Goal: Use online tool/utility: Utilize a website feature to perform a specific function

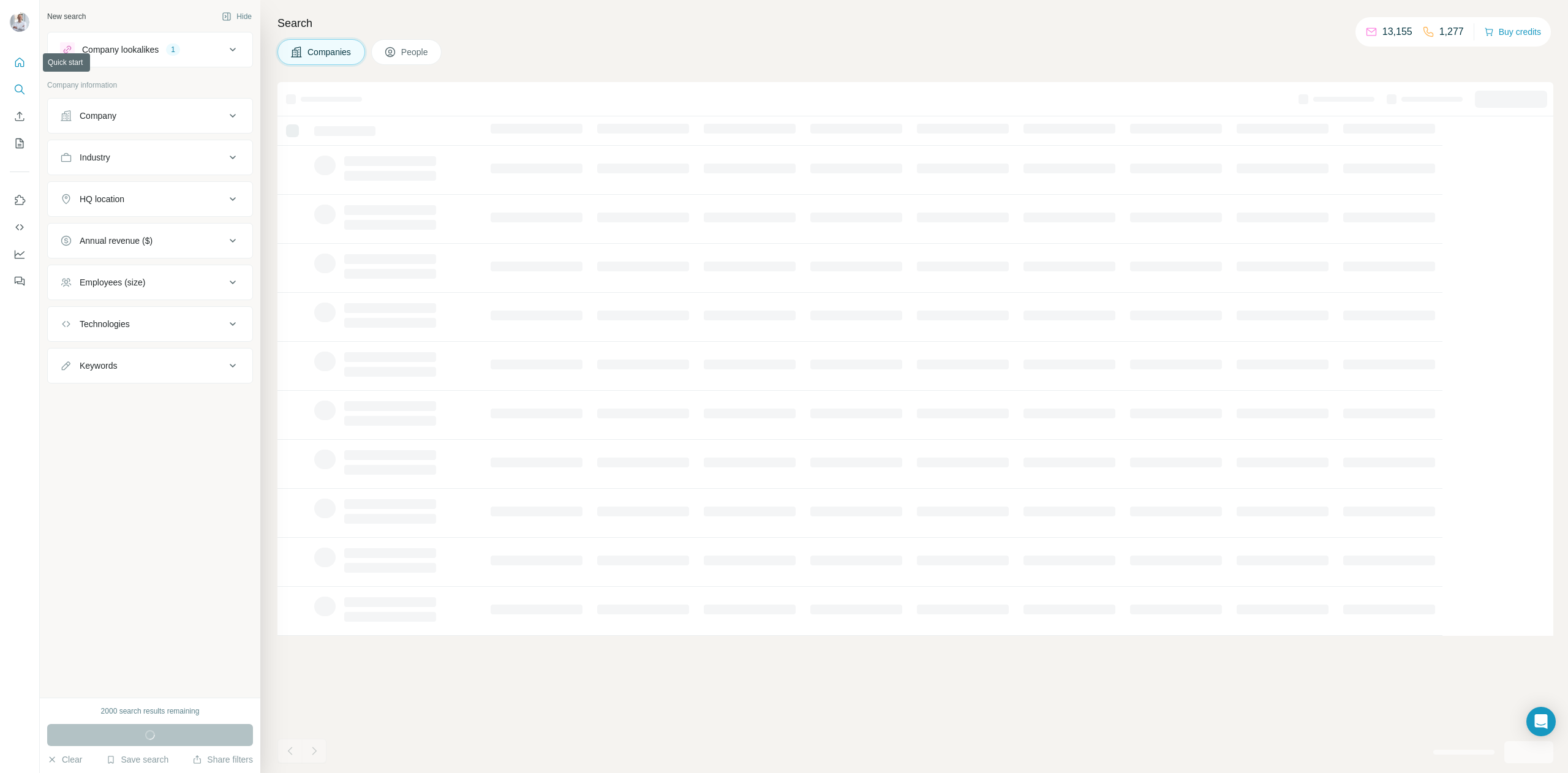
click at [20, 62] on icon "Quick start" at bounding box center [19, 62] width 12 height 12
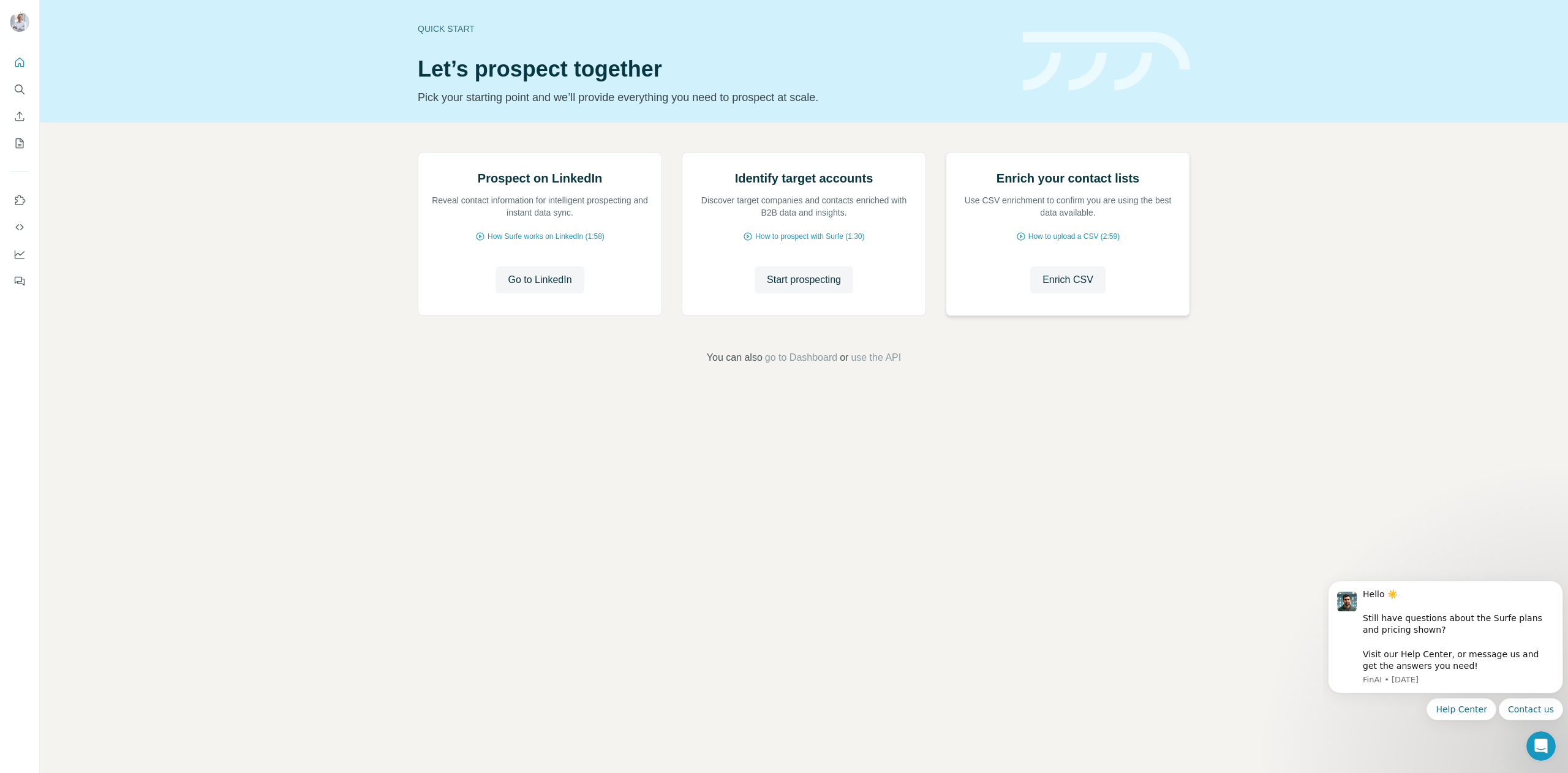
click at [945, 152] on img at bounding box center [945, 152] width 0 height 0
click at [1062, 287] on span "Enrich CSV" at bounding box center [1068, 280] width 51 height 15
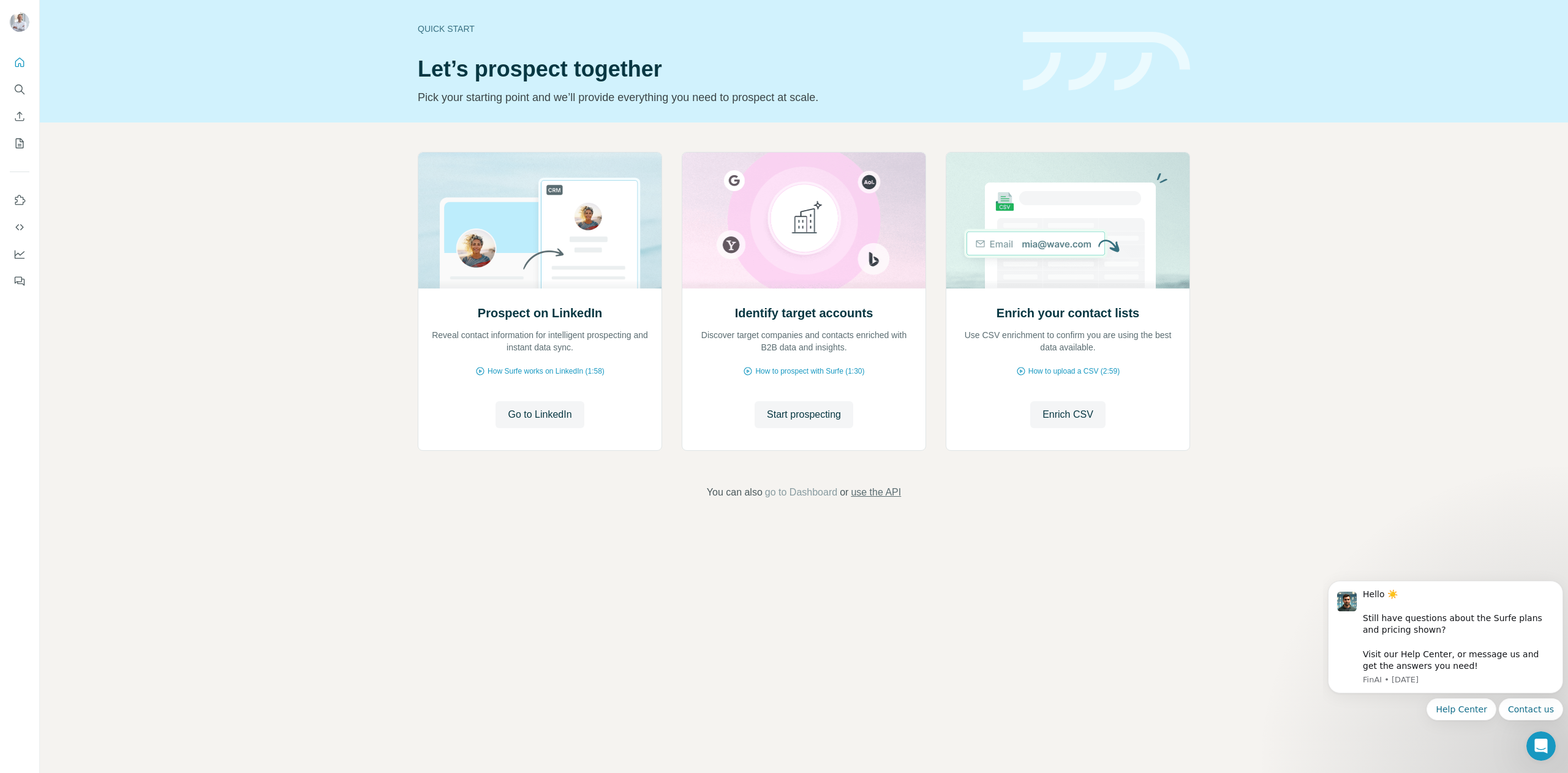
click at [886, 490] on span "use the API" at bounding box center [876, 492] width 50 height 15
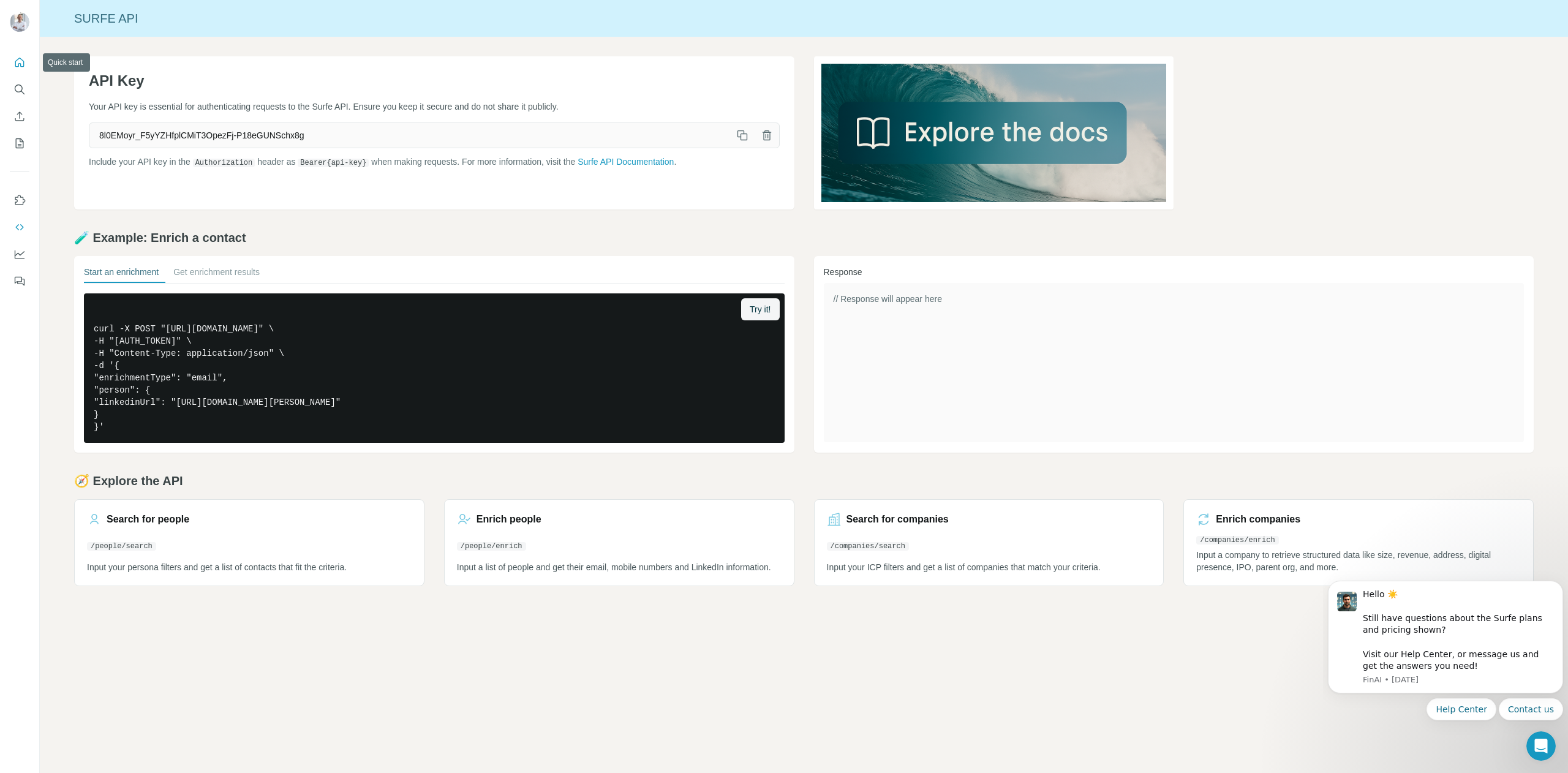
click at [18, 54] on button "Quick start" at bounding box center [19, 63] width 19 height 22
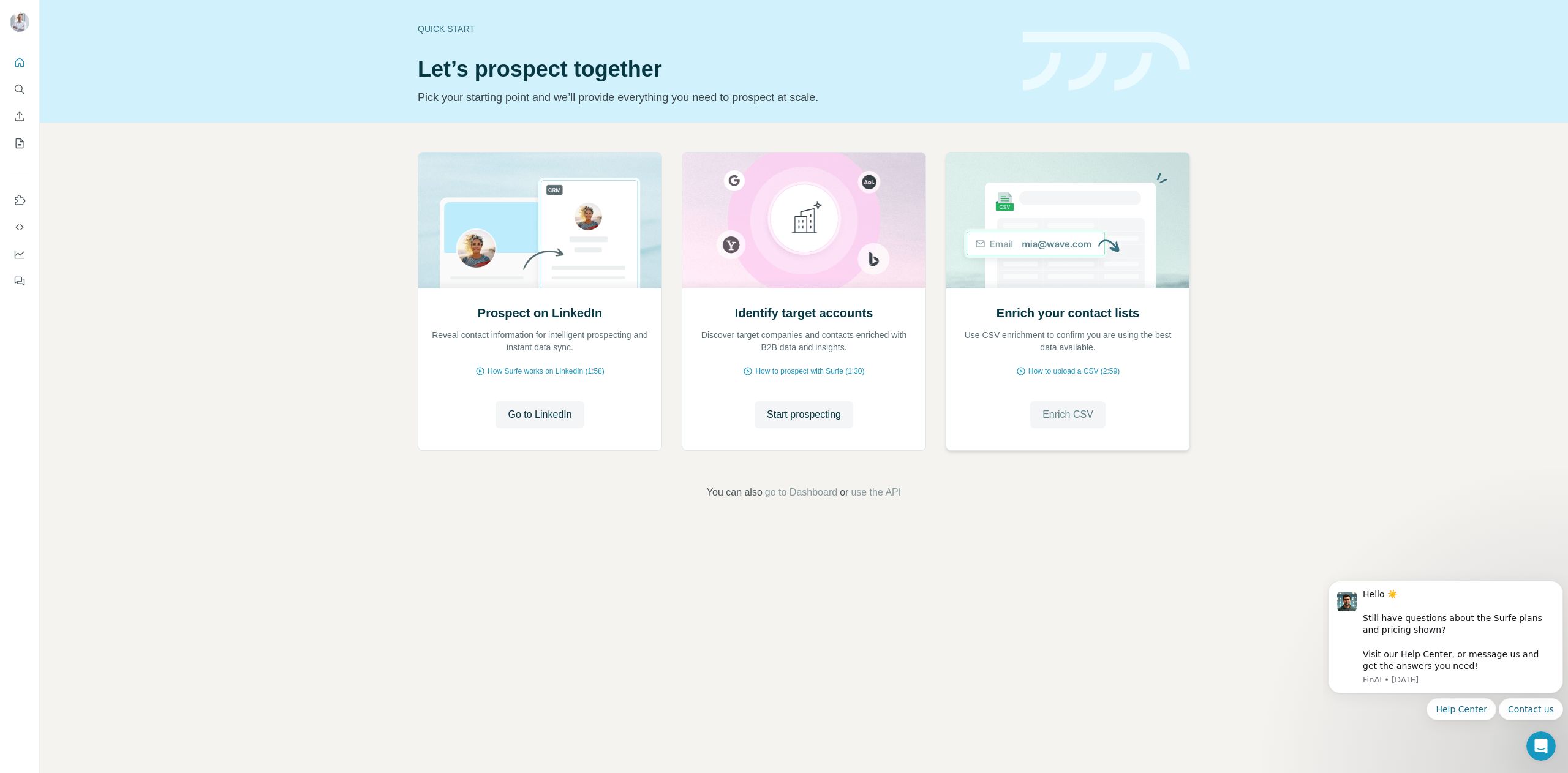
click at [1071, 420] on span "Enrich CSV" at bounding box center [1068, 415] width 51 height 15
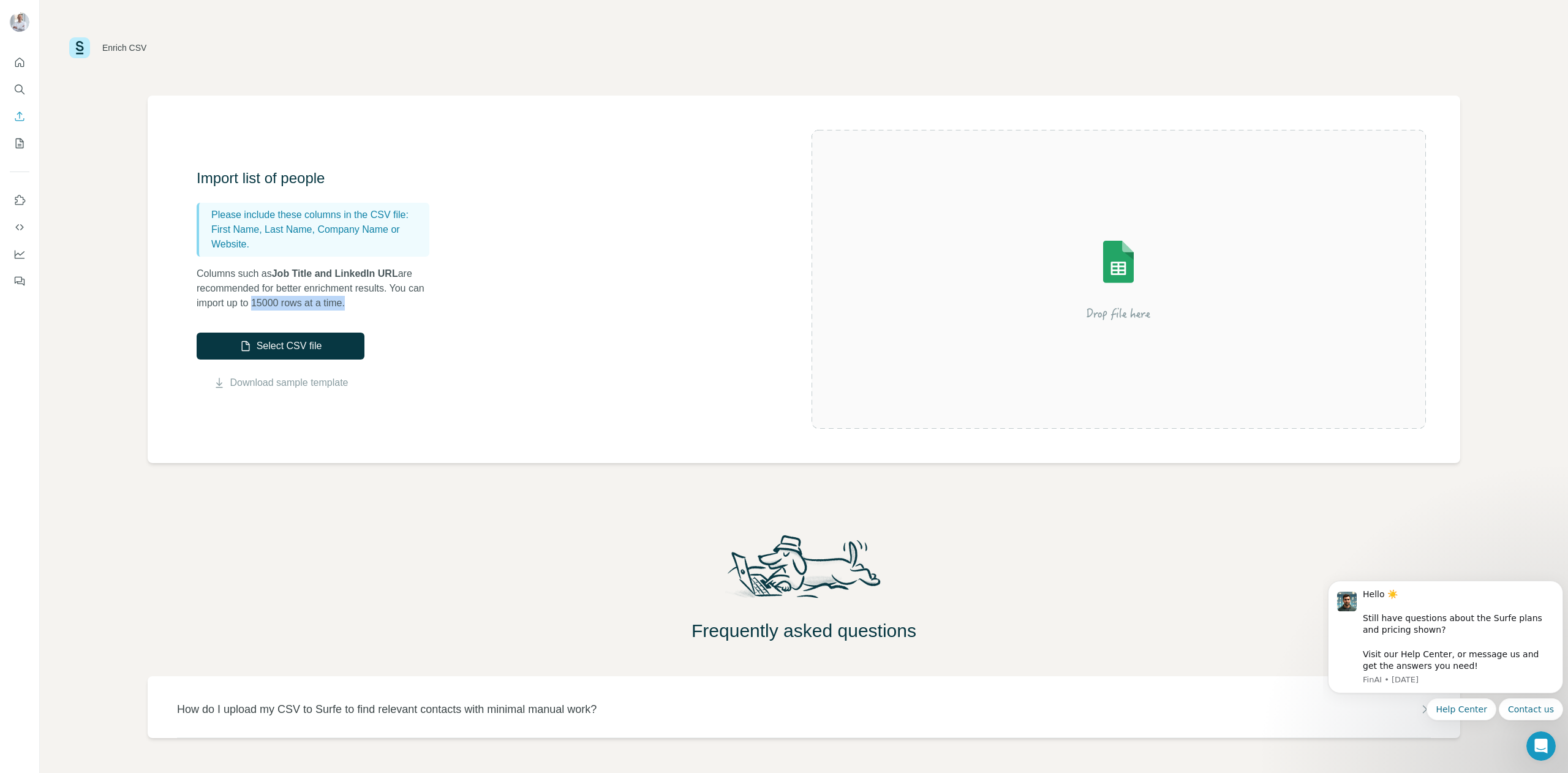
drag, startPoint x: 255, startPoint y: 304, endPoint x: 391, endPoint y: 300, distance: 136.1
click at [391, 300] on p "Columns such as Job Title and LinkedIn URL are recommended for better enrichmen…" at bounding box center [318, 289] width 245 height 44
click at [18, 226] on icon "Use Surfe API" at bounding box center [19, 227] width 12 height 12
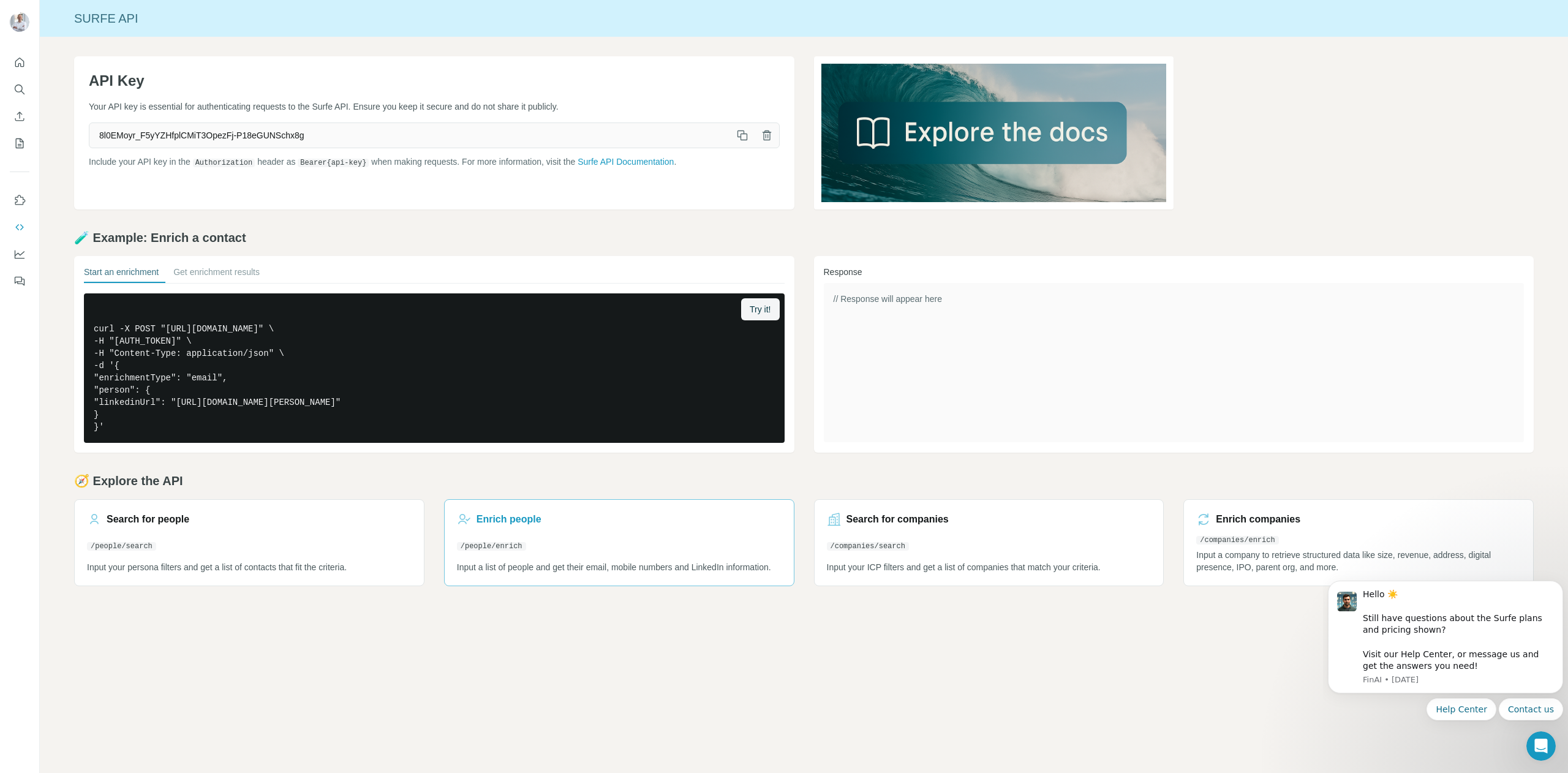
click at [526, 522] on h3 "Enrich people" at bounding box center [509, 519] width 65 height 15
